Goal: Task Accomplishment & Management: Manage account settings

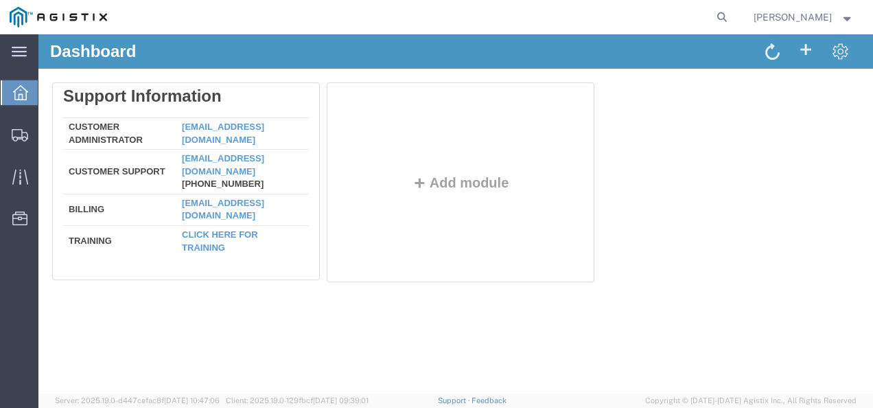
click at [590, 298] on div "Delete Support Information Customer Administrator [EMAIL_ADDRESS][DOMAIN_NAME] …" at bounding box center [455, 185] width 835 height 233
click at [546, 343] on div "Dashboard Delete Support Information Customer Administrator [EMAIL_ADDRESS][DOM…" at bounding box center [455, 213] width 835 height 359
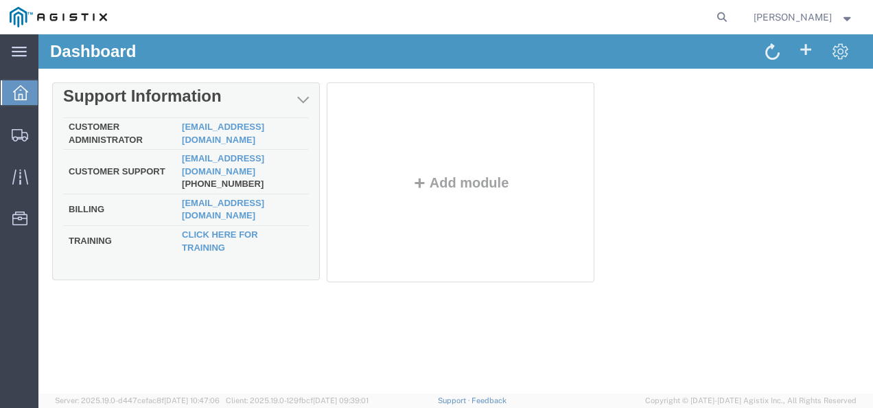
click at [287, 338] on div "Dashboard Delete Support Information Customer Administrator [EMAIL_ADDRESS][DOM…" at bounding box center [455, 213] width 835 height 359
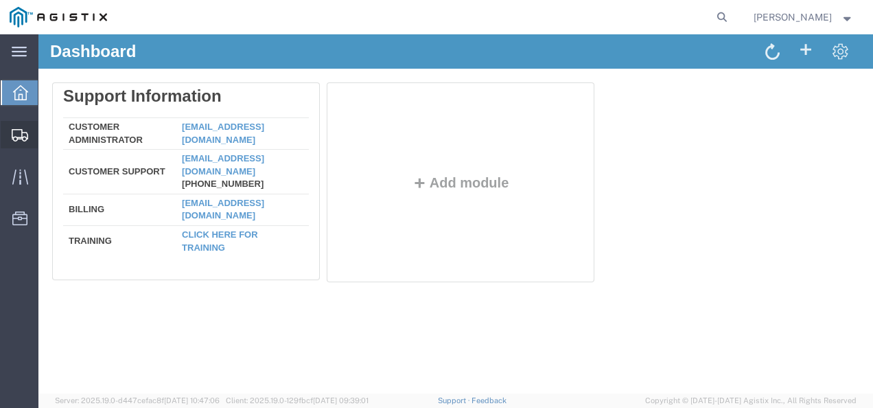
click at [47, 128] on span "Shipments" at bounding box center [43, 134] width 10 height 27
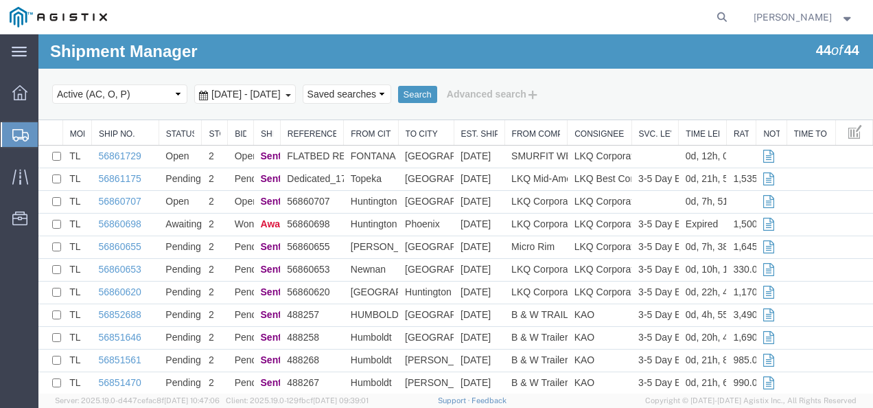
click at [108, 199] on link "56860707" at bounding box center [120, 201] width 43 height 11
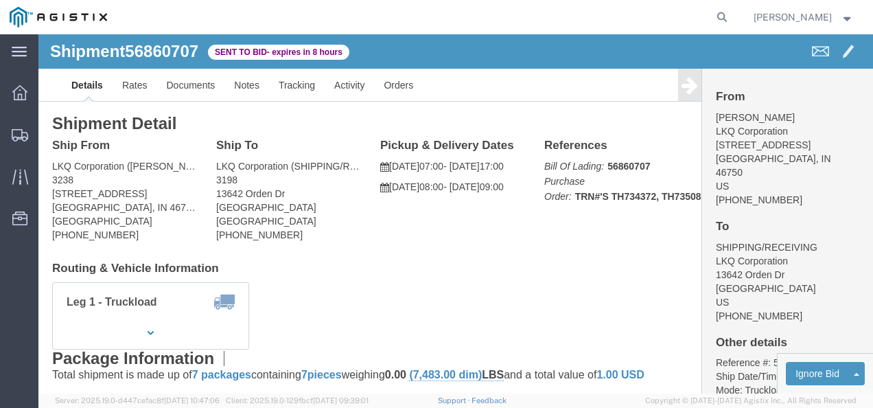
drag, startPoint x: 80, startPoint y: 111, endPoint x: 345, endPoint y: 312, distance: 332.7
click h4 "Ship From"
drag, startPoint x: 346, startPoint y: 240, endPoint x: 214, endPoint y: 141, distance: 164.3
click h4 "Routing & Vehicle Information"
drag, startPoint x: 297, startPoint y: 217, endPoint x: 331, endPoint y: 255, distance: 51.5
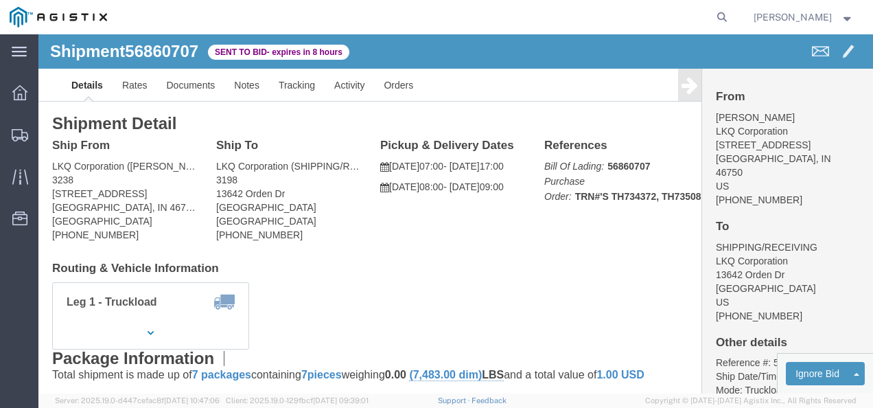
click div "Shipment Detail Ship From LKQ Corporation ([PERSON_NAME]) 3238 [STREET_ADDRESS]…"
click span "56860707"
copy span "56860707"
drag, startPoint x: 428, startPoint y: 214, endPoint x: 432, endPoint y: 248, distance: 34.5
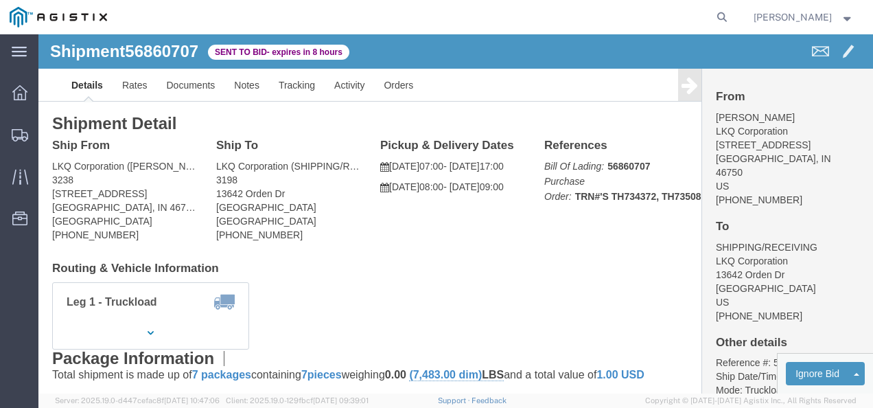
click div "Shipment Detail Ship From LKQ Corporation ([PERSON_NAME]) 3238 [STREET_ADDRESS]…"
click at [732, 15] on icon at bounding box center [722, 17] width 19 height 19
paste input "56847764"
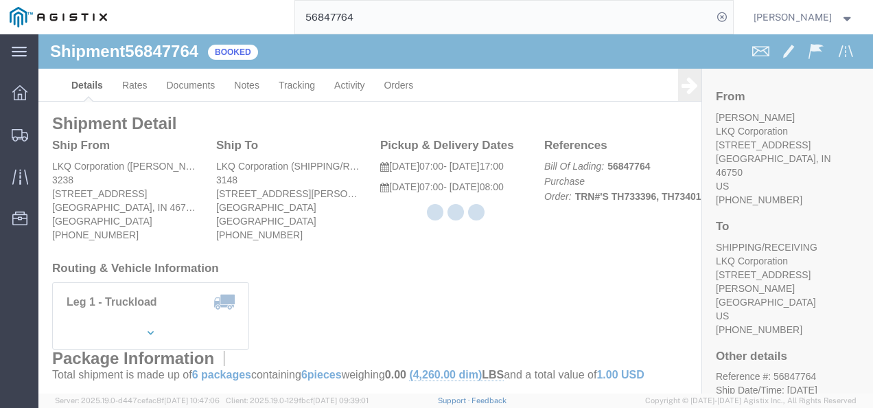
drag, startPoint x: 403, startPoint y: 281, endPoint x: 325, endPoint y: 244, distance: 86.0
click div "Shipment Detail Ship From LKQ Corporation ([PERSON_NAME]) [GEOGRAPHIC_DATA][STR…"
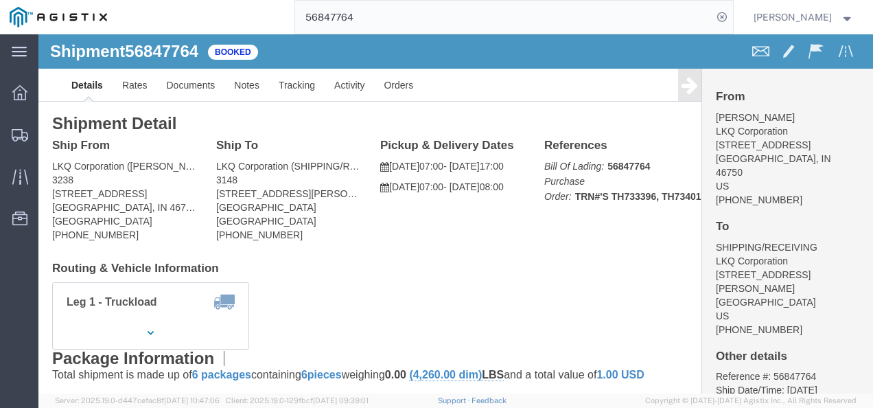
click div "Leg 1 - Truckload Vehicle 1: Standard Dry Van (53 Feet) Number of trucks: 1"
click at [364, 26] on input "56847764" at bounding box center [503, 17] width 417 height 33
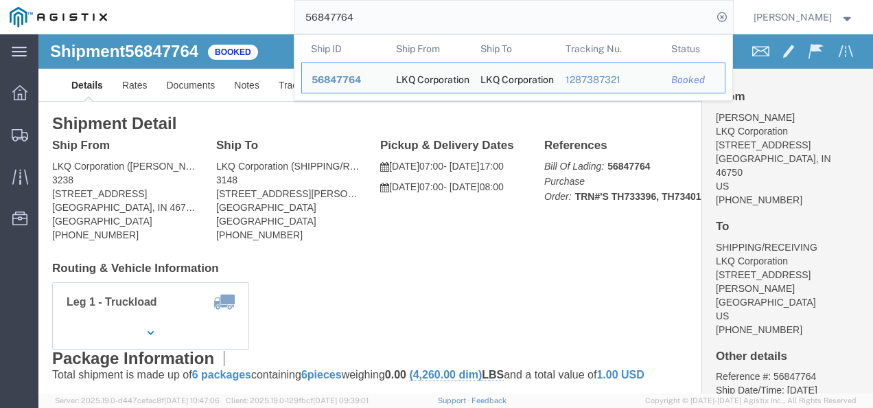
click at [364, 26] on input "56847764" at bounding box center [503, 17] width 417 height 33
paste input "60655"
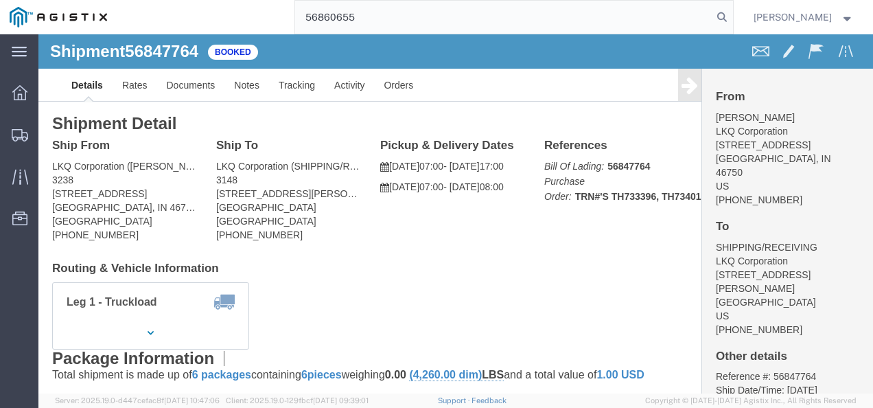
type input "56860655"
click h4 "Routing & Vehicle Information"
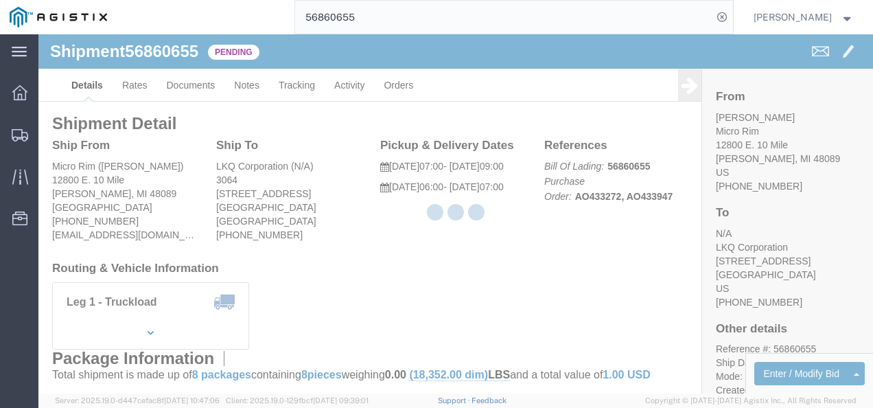
click at [417, 236] on div at bounding box center [455, 213] width 835 height 359
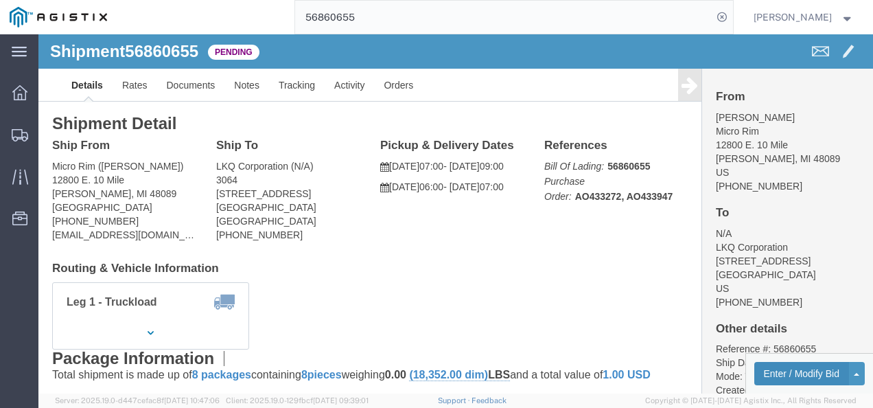
click button "Enter / Modify Bid"
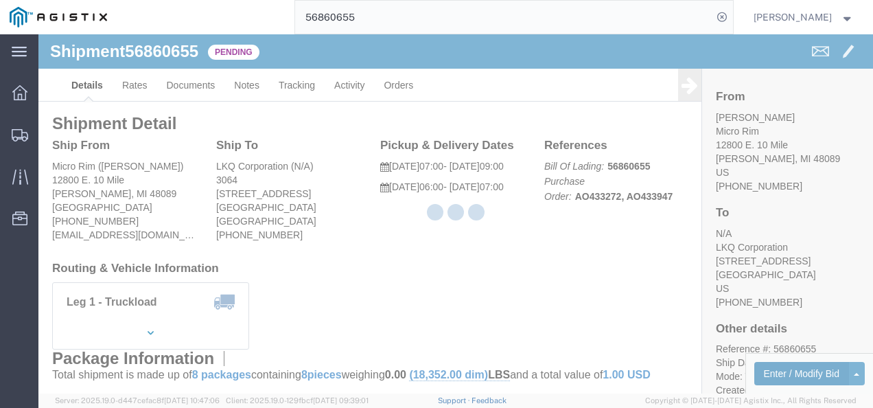
select select "4622"
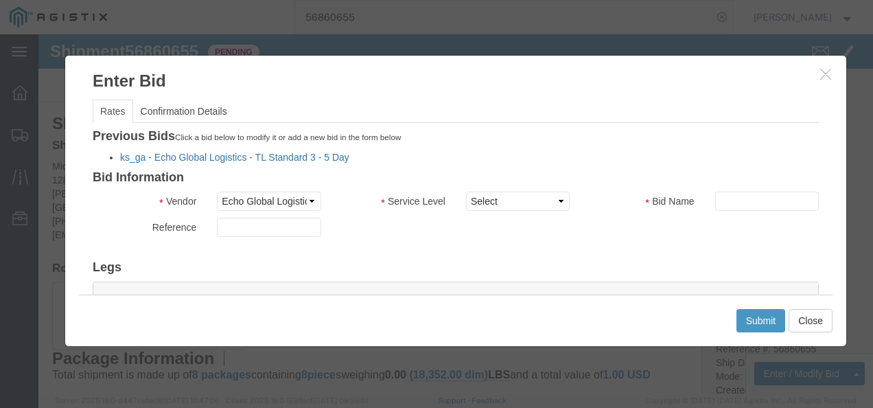
click link "ks_ga - Echo Global Logistics - TL Standard 3 - 5 Day"
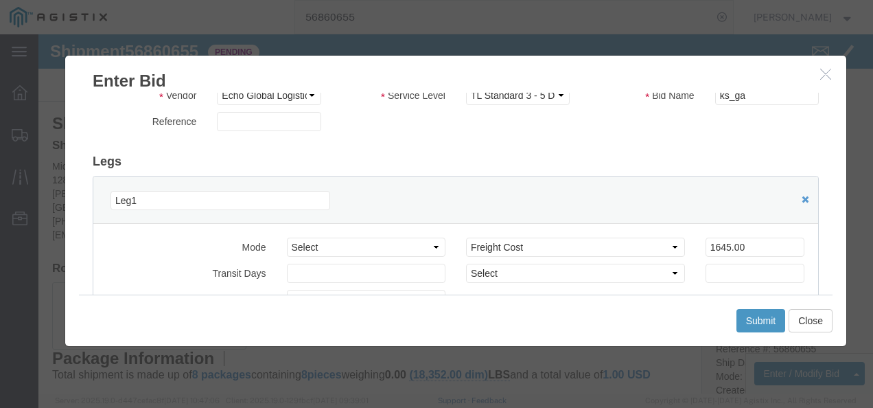
scroll to position [206, 0]
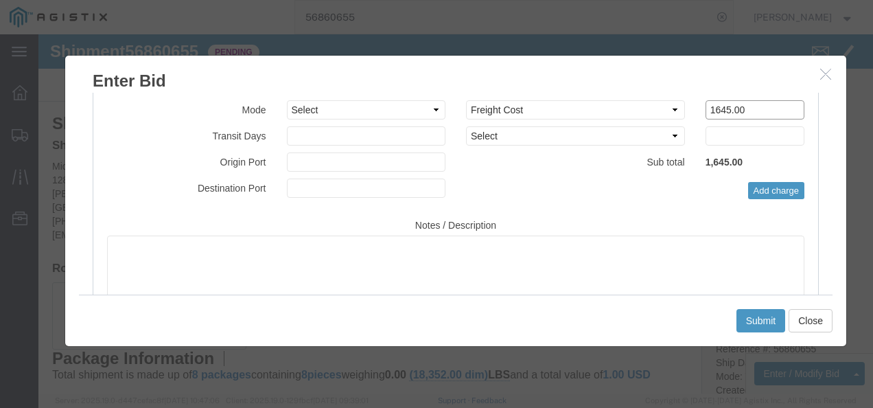
drag, startPoint x: 688, startPoint y: 73, endPoint x: 474, endPoint y: 71, distance: 213.5
click div "Select 2 Day Service 3 Axle Winch Truck 3 to 5 Day Service 96L Domestic Flat Ra…"
type input "1600"
click button "Submit"
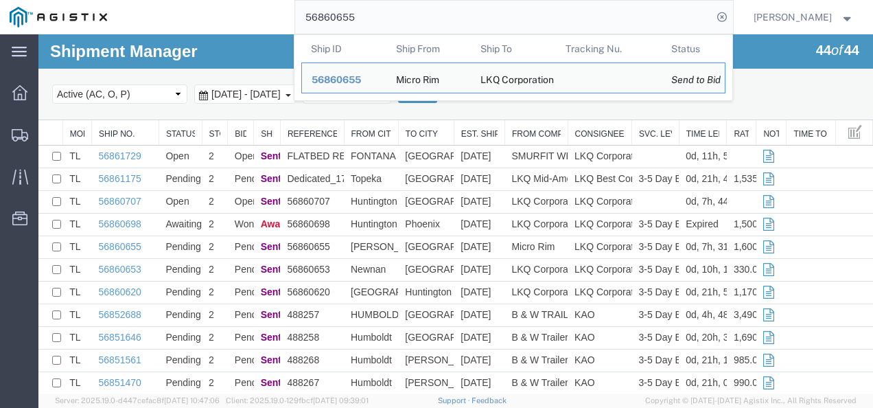
drag, startPoint x: 617, startPoint y: 15, endPoint x: 538, endPoint y: 45, distance: 84.5
click at [592, 34] on form "56860655 Ship ID Ship From Ship To Tracking Nu. Status Ship ID 56860655 Ship Fr…" at bounding box center [514, 17] width 439 height 34
click at [538, 45] on th "Ship To" at bounding box center [513, 48] width 85 height 27
click at [415, 30] on input "56860655" at bounding box center [503, 17] width 417 height 33
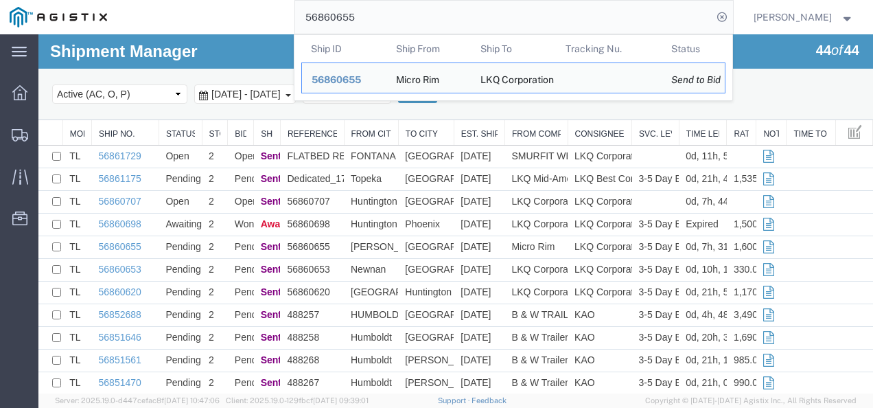
drag, startPoint x: 415, startPoint y: 30, endPoint x: 385, endPoint y: 42, distance: 32.0
click at [382, 34] on form "56860655 Ship ID Ship From Ship To Tracking Nu. Status Ship ID 56860655 Ship Fr…" at bounding box center [514, 17] width 439 height 34
paste input "50512"
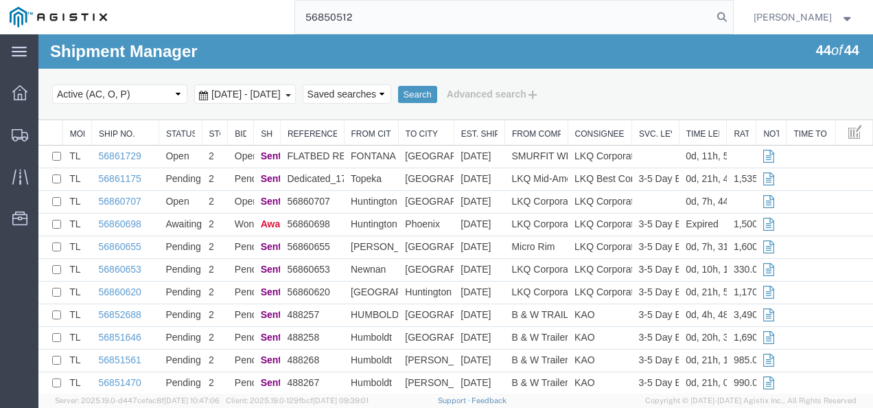
type input "56850512"
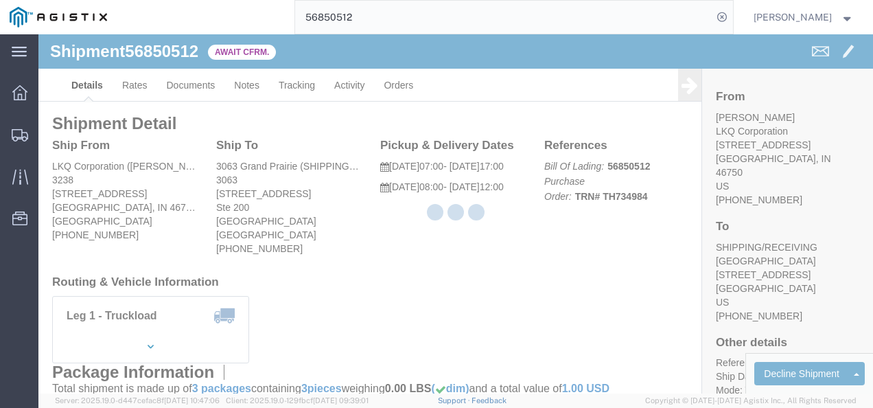
click at [376, 262] on div at bounding box center [455, 213] width 835 height 359
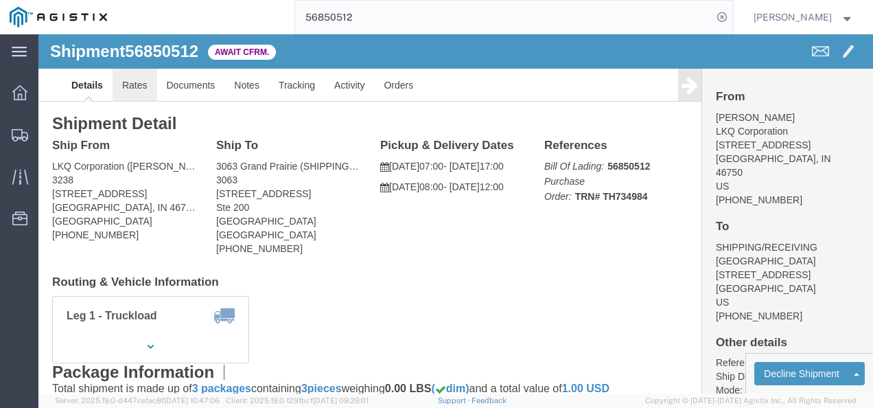
click link "Rates"
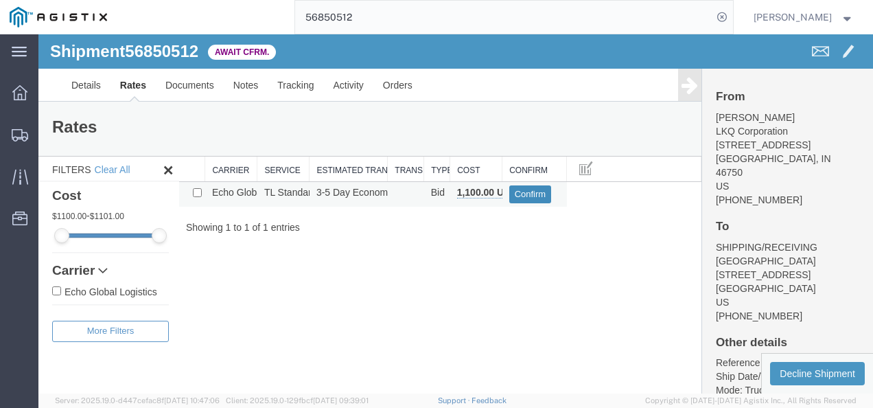
click at [511, 191] on button "Confirm" at bounding box center [530, 194] width 43 height 18
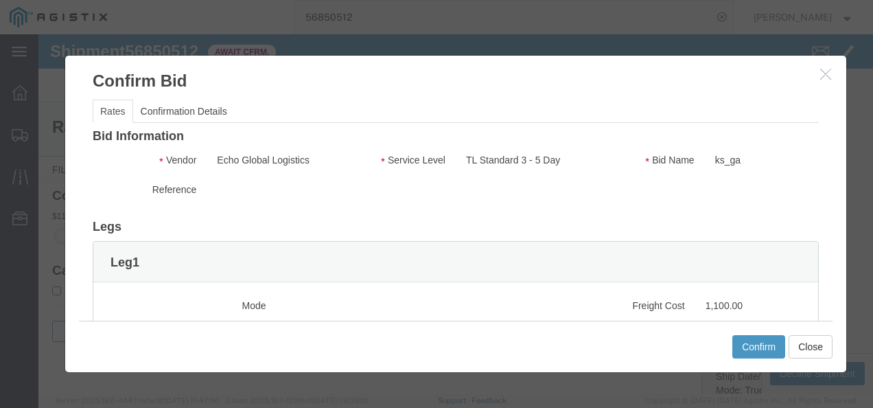
click at [38, 34] on div at bounding box center [38, 34] width 0 height 0
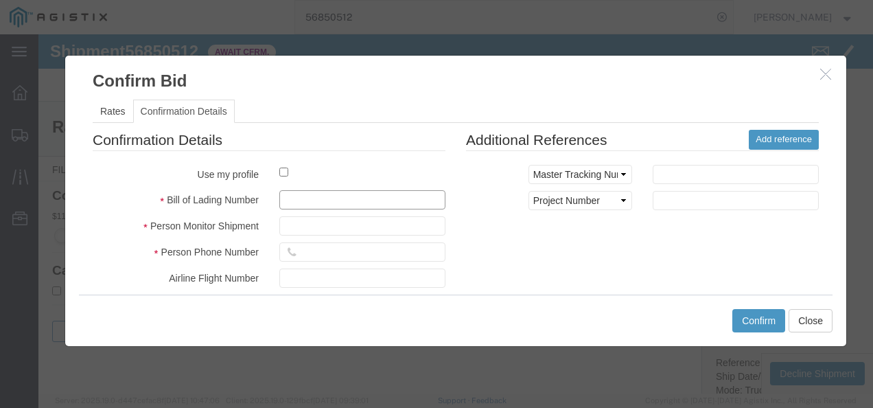
click at [362, 201] on input "text" at bounding box center [362, 199] width 166 height 19
type input "2093702174398987"
type input "98721398721987987"
type input "7982173213987"
drag, startPoint x: 647, startPoint y: 300, endPoint x: 708, endPoint y: 342, distance: 74.6
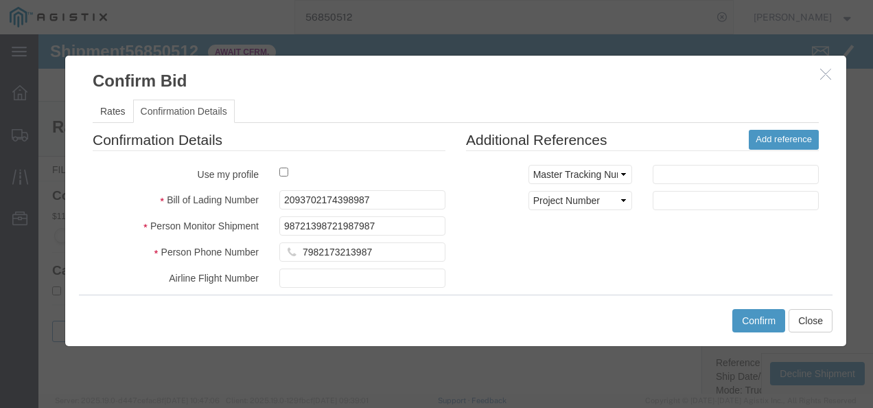
click at [647, 305] on div "Confirm Close" at bounding box center [456, 320] width 754 height 51
click at [736, 320] on button "Confirm" at bounding box center [758, 320] width 53 height 23
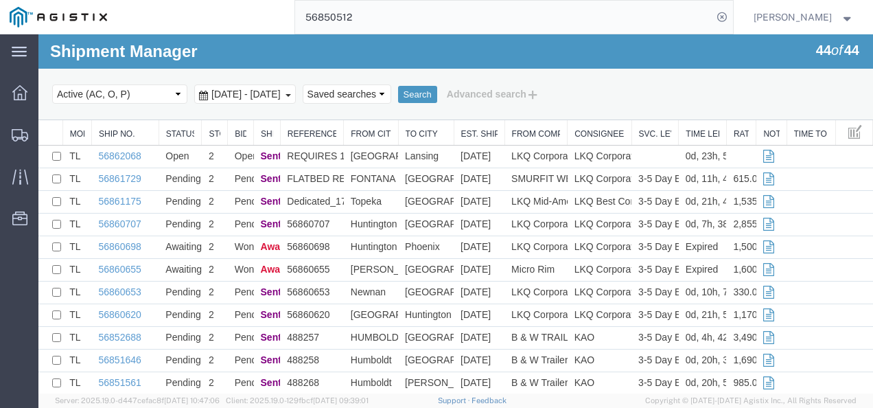
click at [538, 16] on input "56850512" at bounding box center [503, 17] width 417 height 33
click at [542, 16] on input "56850512" at bounding box center [503, 17] width 417 height 33
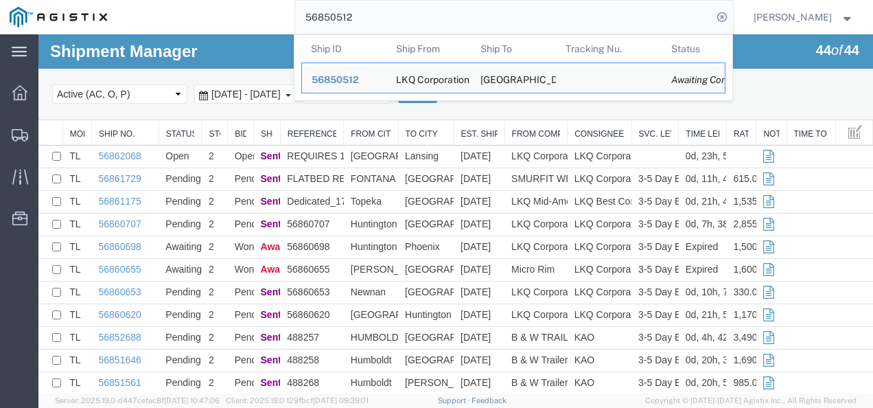
drag, startPoint x: 542, startPoint y: 16, endPoint x: 566, endPoint y: 10, distance: 25.0
click at [527, 22] on input "56850512" at bounding box center [503, 17] width 417 height 33
paste input "56860707"
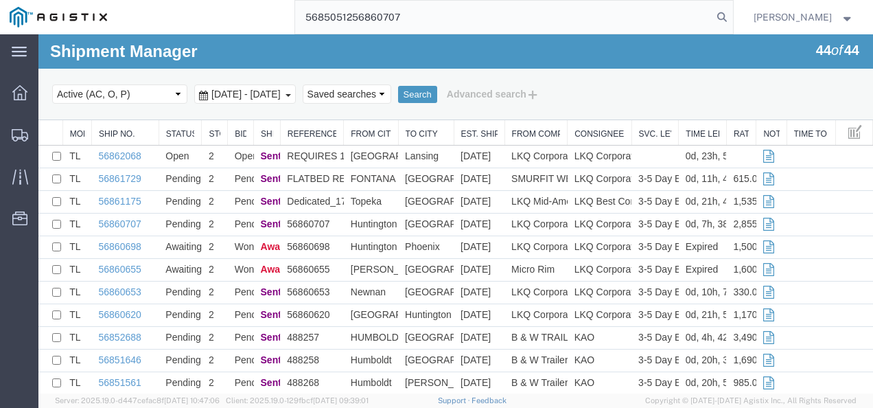
drag, startPoint x: 568, startPoint y: 9, endPoint x: 541, endPoint y: 27, distance: 33.1
click at [549, 20] on input "5685051256860707" at bounding box center [503, 17] width 417 height 33
click at [483, 22] on input "5685051256860707" at bounding box center [503, 17] width 417 height 33
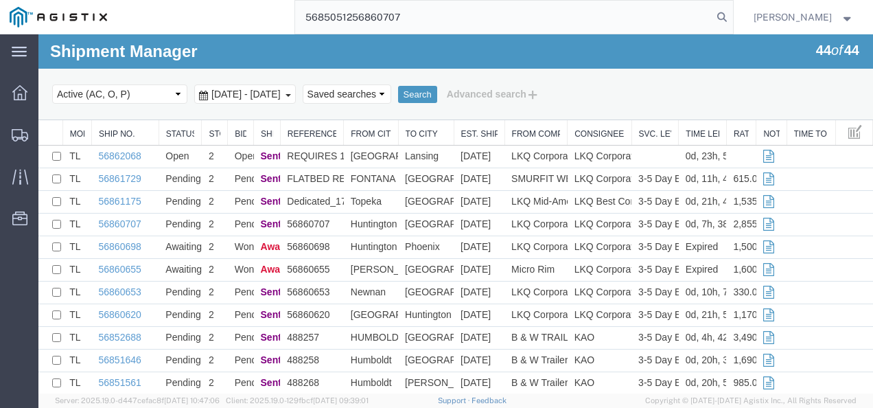
paste input "search"
type input "56860707"
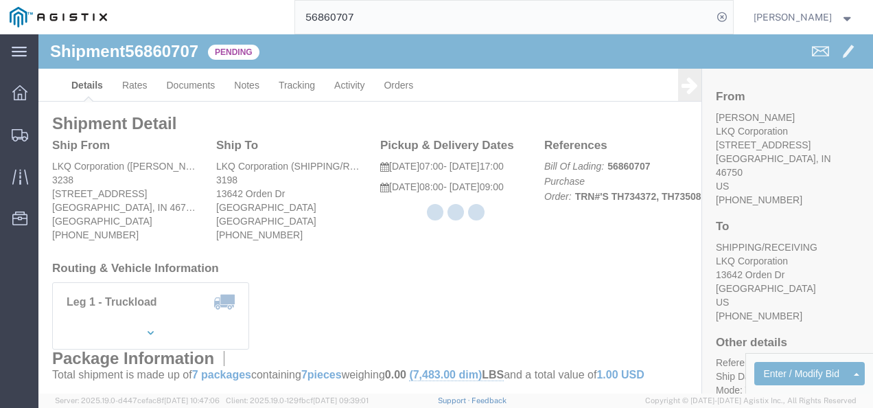
click at [397, 257] on div at bounding box center [455, 213] width 835 height 359
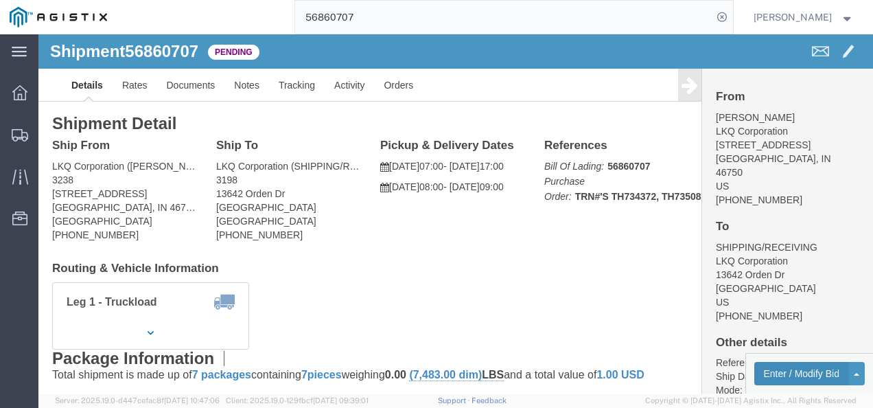
drag, startPoint x: 746, startPoint y: 346, endPoint x: 728, endPoint y: 346, distance: 18.5
click button "Enter / Modify Bid"
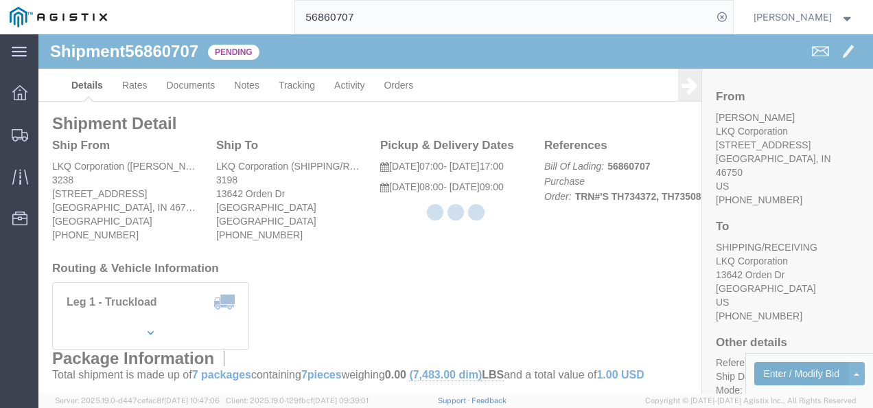
select select "4622"
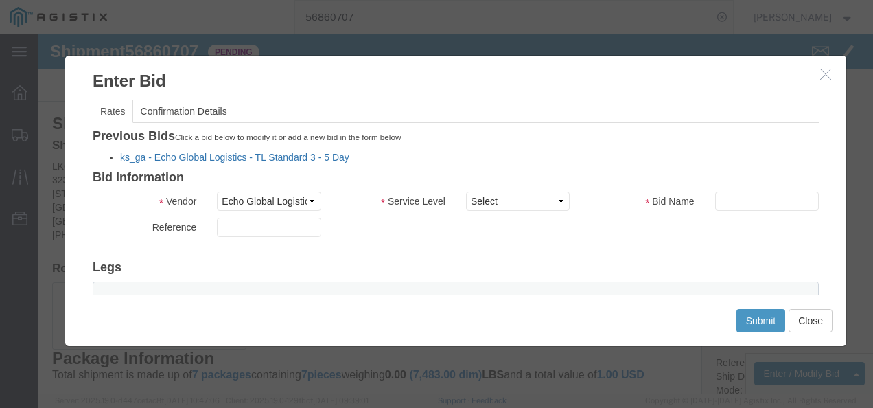
click link "ks_ga - Echo Global Logistics - TL Standard 3 - 5 Day"
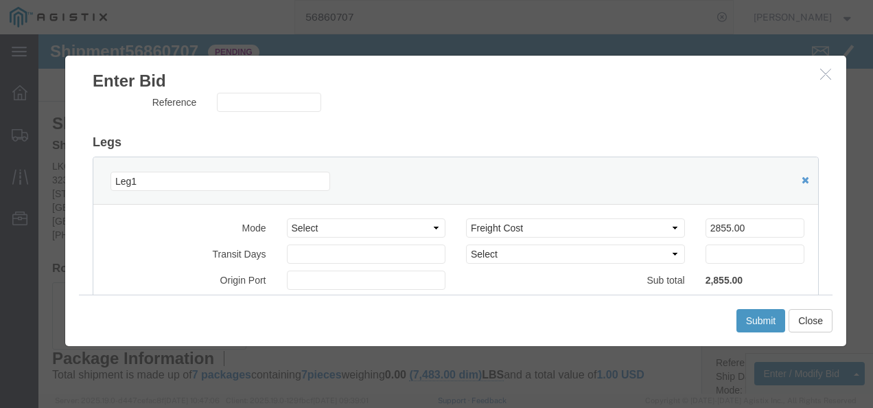
scroll to position [137, 0]
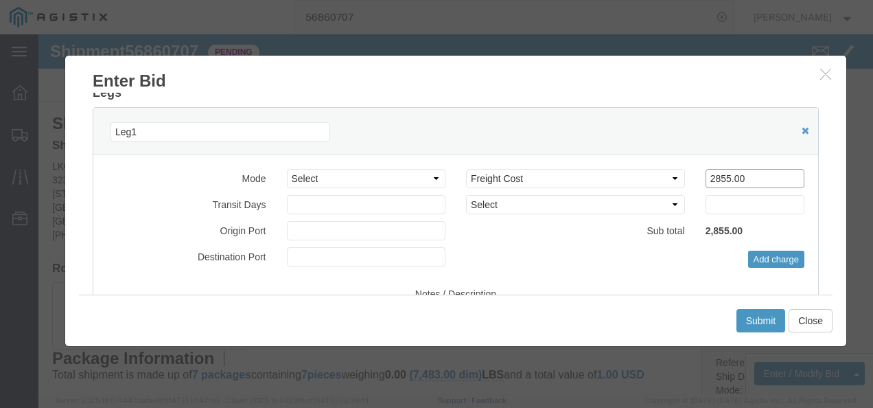
drag, startPoint x: 716, startPoint y: 142, endPoint x: 491, endPoint y: 140, distance: 225.2
click div "Select 2 Day Service 3 Axle Winch Truck 3 to 5 Day Service 96L Domestic Flat Ra…"
type input "1600"
click button "Submit"
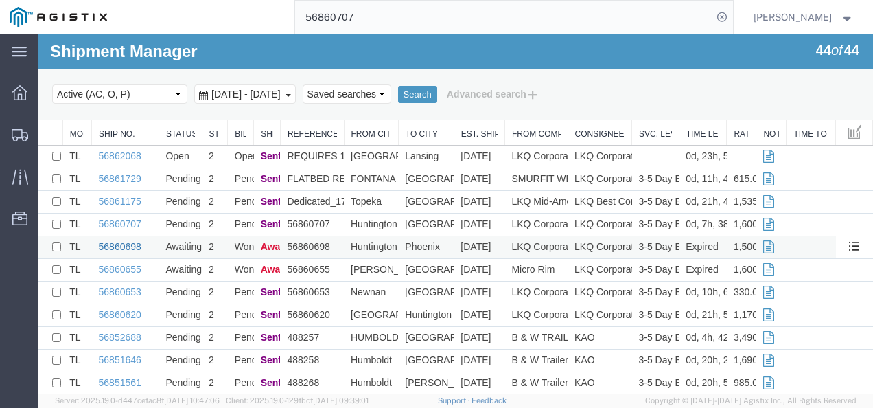
click at [101, 244] on link "56860698" at bounding box center [120, 246] width 43 height 11
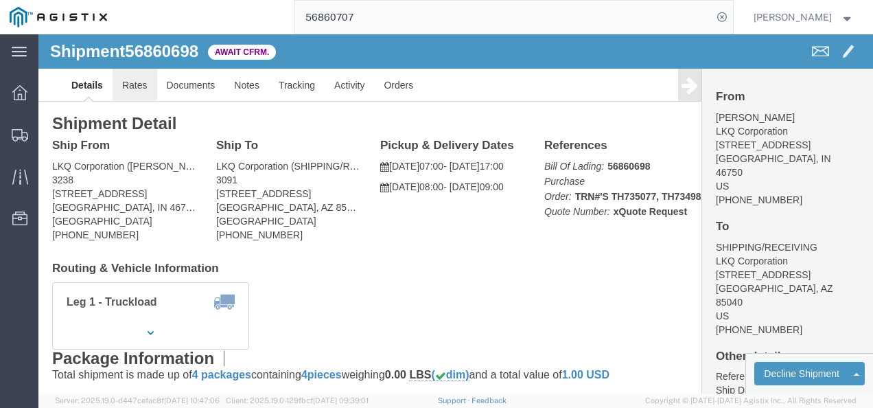
click link "Rates"
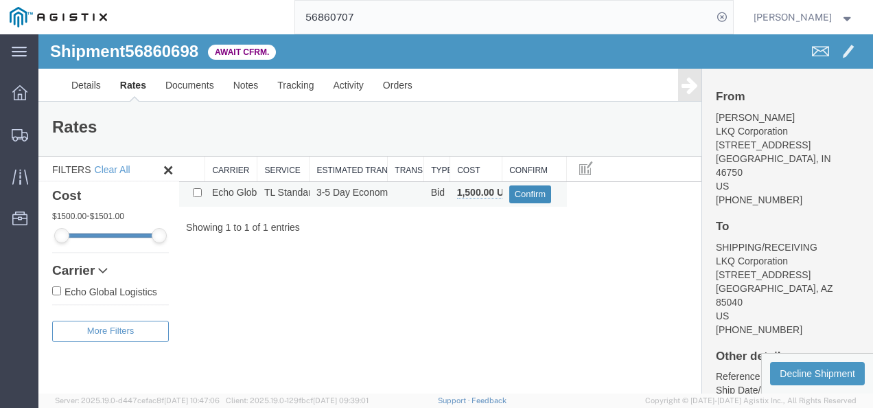
click at [523, 190] on button "Confirm" at bounding box center [530, 194] width 43 height 18
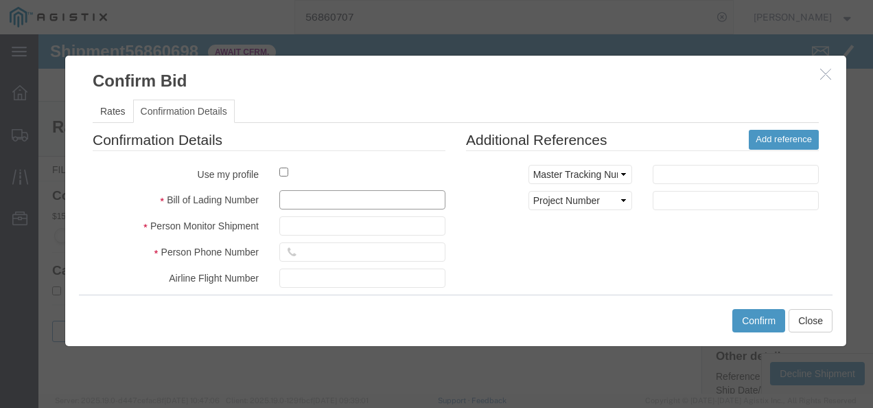
click at [321, 201] on input "text" at bounding box center [362, 199] width 166 height 19
type input "982139213098092142"
click at [353, 232] on input "text" at bounding box center [362, 225] width 166 height 19
type input "12983729873987"
type input "98732198219837"
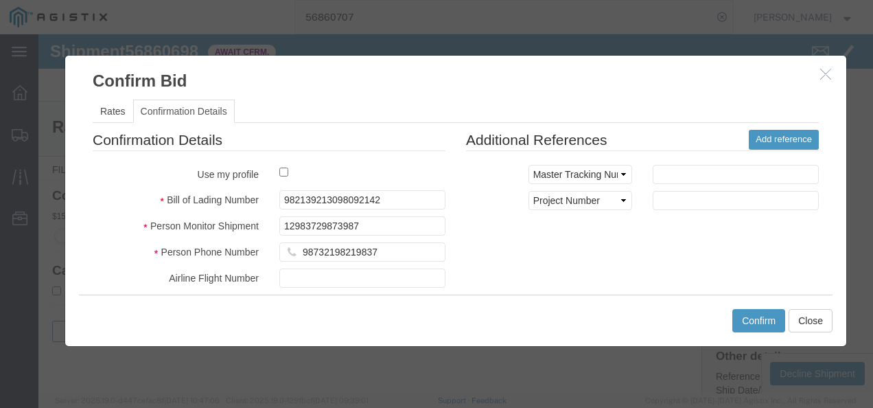
click at [718, 259] on div "Confirmation Details Use my profile Bill of Lading Number 982139213098092142 Pe…" at bounding box center [455, 290] width 747 height 321
click at [763, 317] on button "Confirm" at bounding box center [758, 320] width 53 height 23
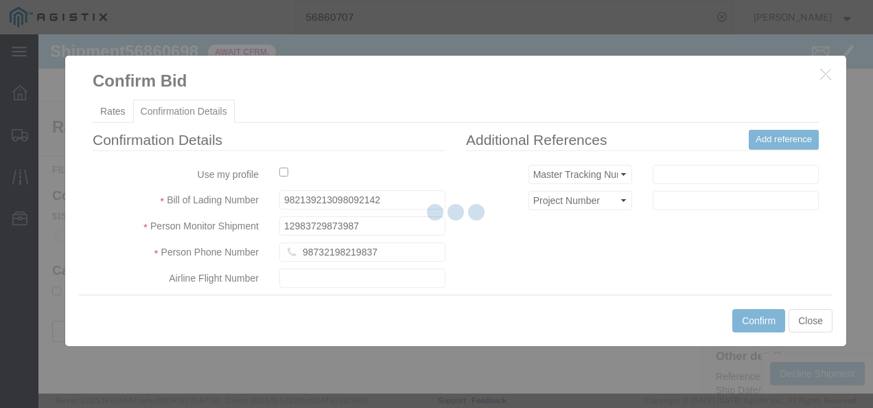
drag, startPoint x: 513, startPoint y: 284, endPoint x: 478, endPoint y: 357, distance: 80.5
click at [513, 284] on div at bounding box center [455, 213] width 835 height 359
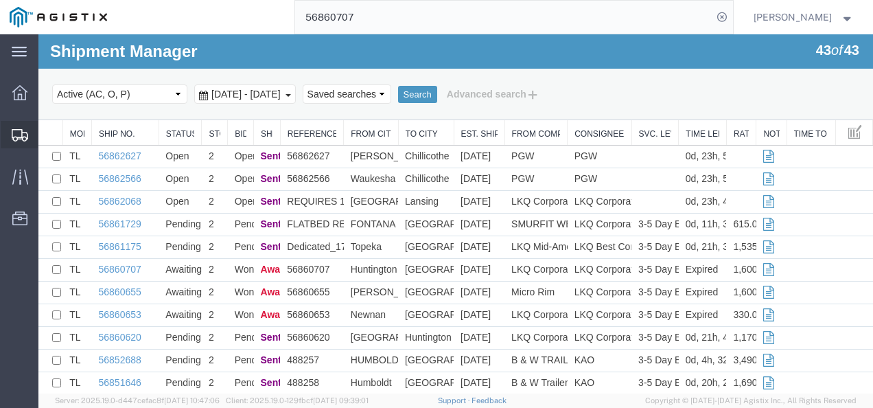
click at [47, 131] on span "Shipments" at bounding box center [43, 134] width 10 height 27
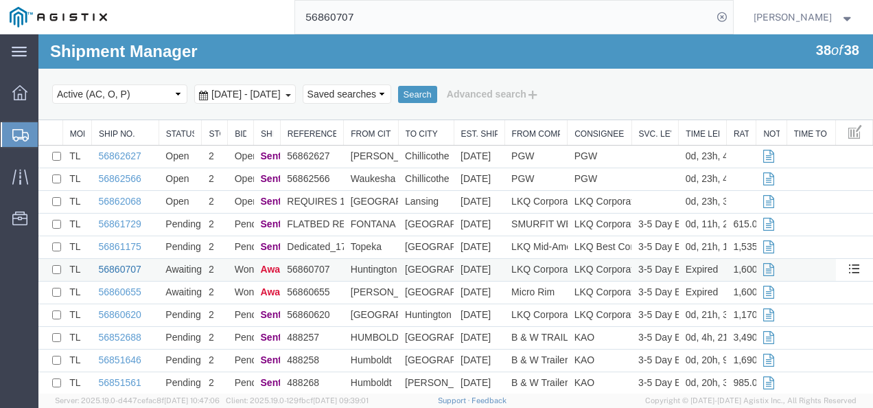
click at [115, 264] on link "56860707" at bounding box center [120, 269] width 43 height 11
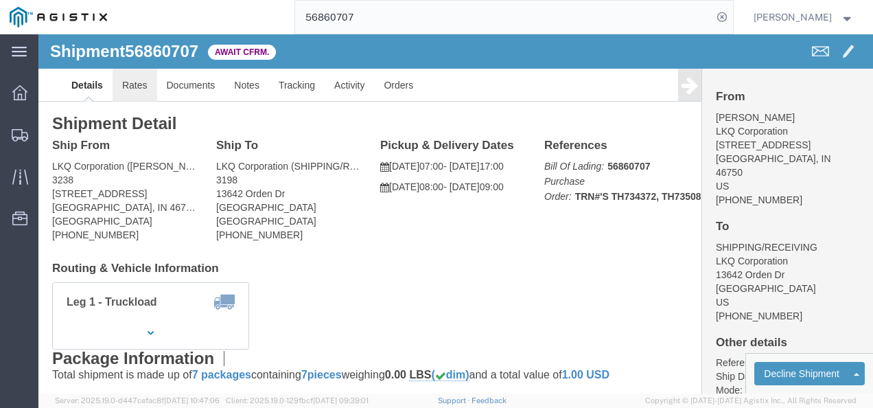
click link "Rates"
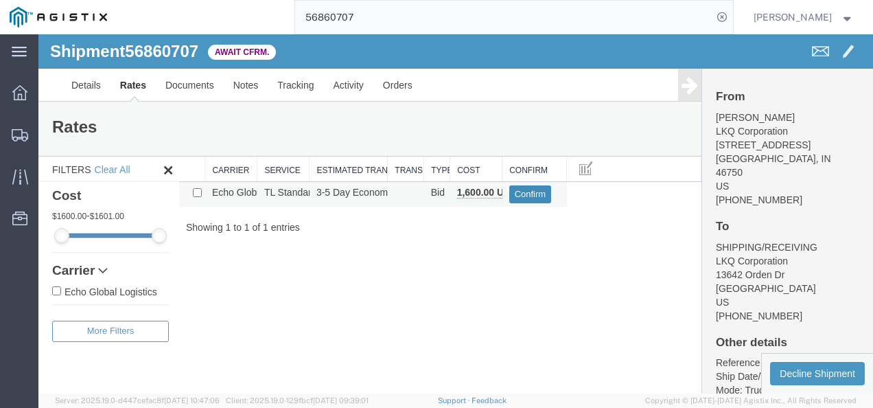
click at [542, 200] on button "Confirm" at bounding box center [530, 194] width 43 height 18
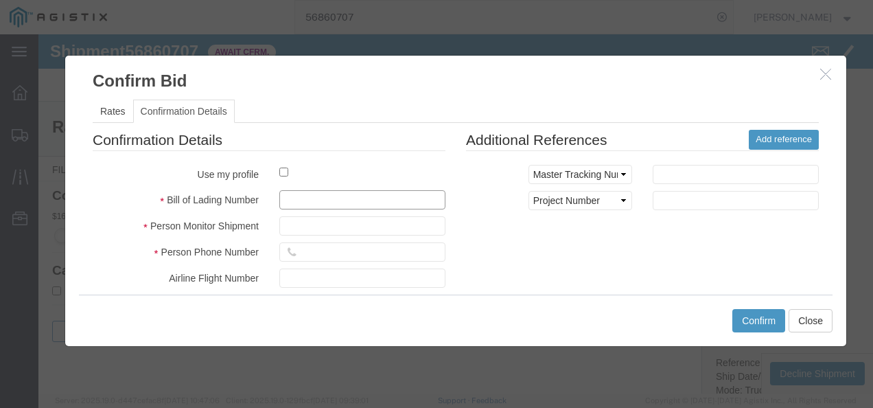
click at [336, 190] on input "text" at bounding box center [362, 199] width 166 height 19
type input "2398498374987987"
type input "329473298748937298"
type input "98721398729873987"
drag, startPoint x: 710, startPoint y: 243, endPoint x: 746, endPoint y: 310, distance: 76.5
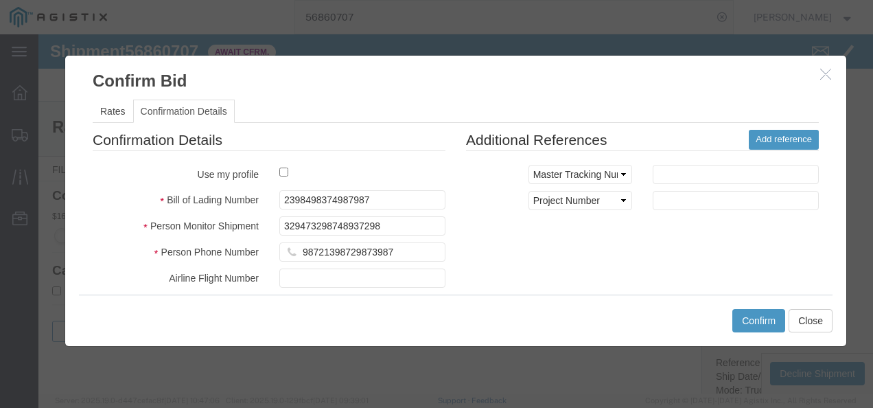
click at [711, 243] on div "Confirmation Details Use my profile Bill of Lading Number 2398498374987987 Pers…" at bounding box center [455, 290] width 747 height 321
drag, startPoint x: 747, startPoint y: 324, endPoint x: 689, endPoint y: 401, distance: 96.1
click at [747, 324] on button "Confirm" at bounding box center [758, 320] width 53 height 23
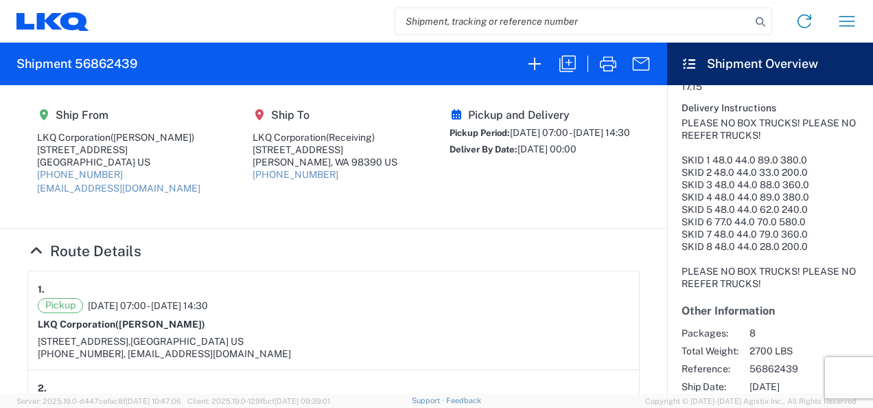
scroll to position [412, 0]
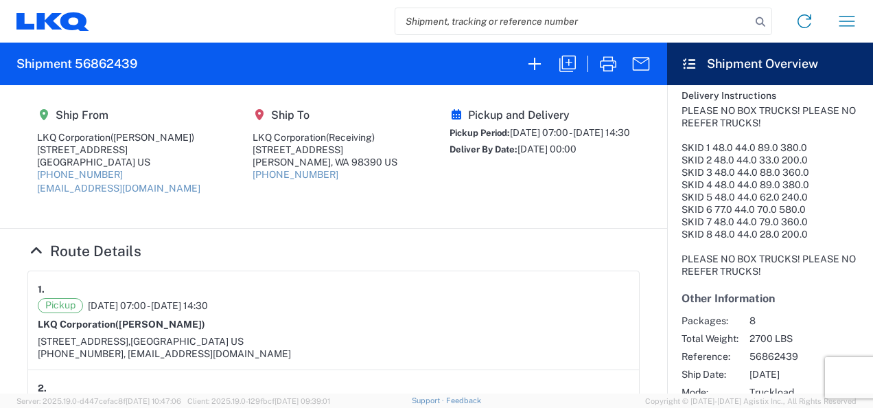
click at [120, 51] on agx-form-header "Shipment 56862439" at bounding box center [333, 64] width 667 height 43
click at [115, 61] on h2 "Shipment 56862439" at bounding box center [76, 64] width 121 height 16
copy h2 "56862439"
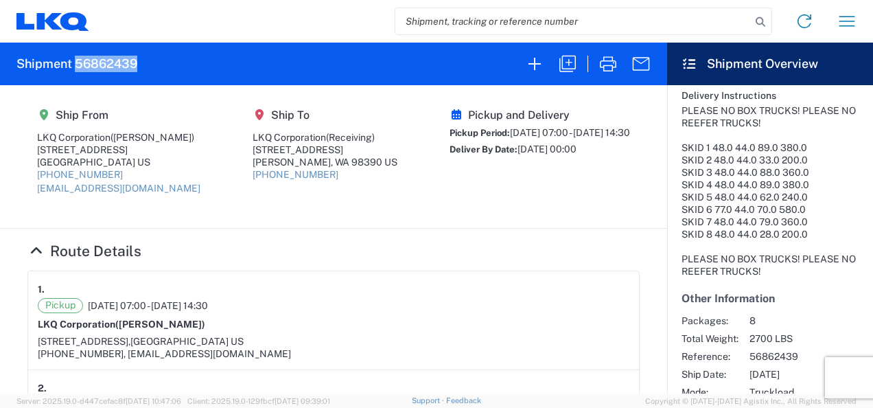
click at [520, 353] on div "660-233-3026, miharris@lkqcorp.com" at bounding box center [334, 353] width 592 height 12
click at [465, 211] on section "Ship From LKQ Corporation (Margaret I. Harris) 24550 West 43rd Street, Suite 10…" at bounding box center [333, 156] width 667 height 143
